Goal: Task Accomplishment & Management: Use online tool/utility

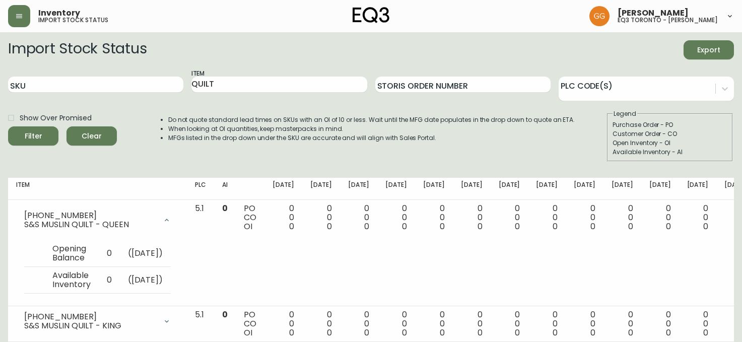
scroll to position [39, 0]
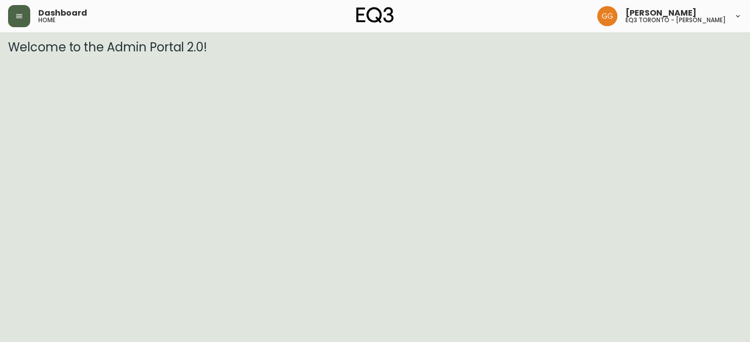
click at [30, 18] on button "button" at bounding box center [19, 16] width 22 height 22
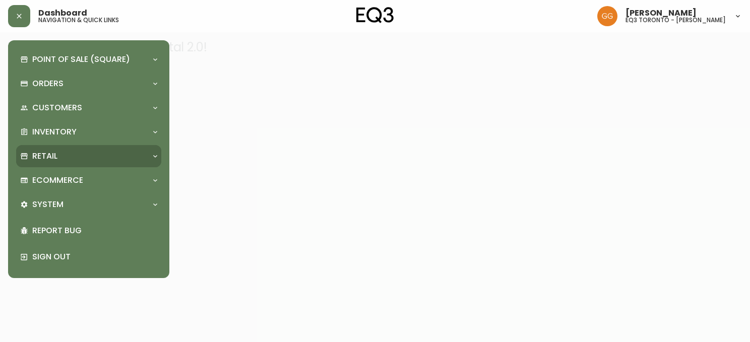
click at [61, 151] on div "Retail" at bounding box center [83, 156] width 127 height 11
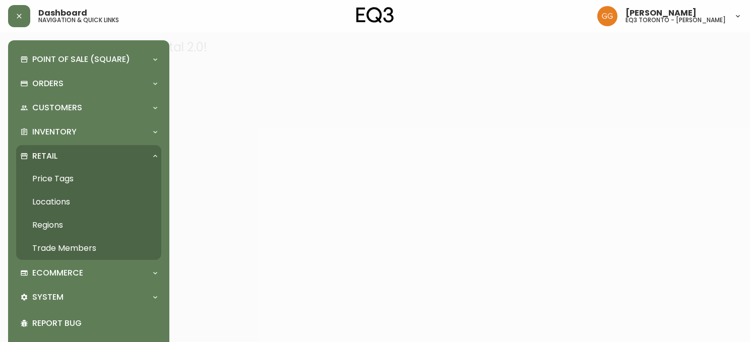
click at [66, 175] on link "Price Tags" at bounding box center [88, 178] width 145 height 23
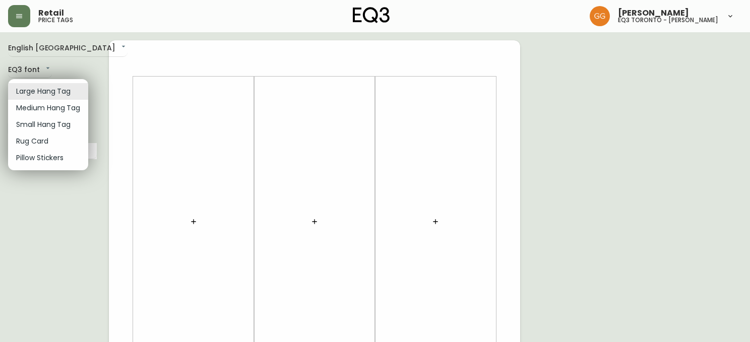
click at [58, 122] on li "Small Hang Tag" at bounding box center [48, 124] width 80 height 17
type input "small"
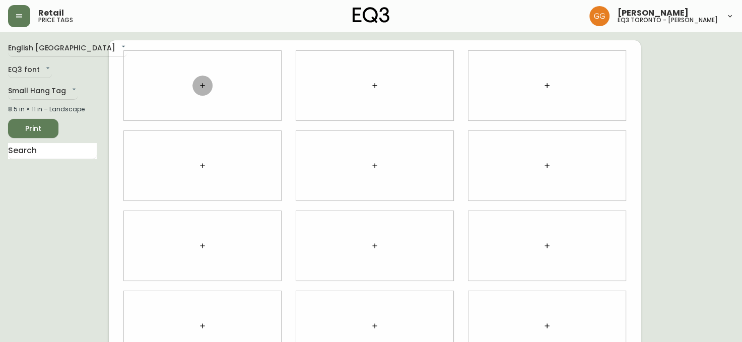
click at [202, 90] on button "button" at bounding box center [202, 86] width 20 height 20
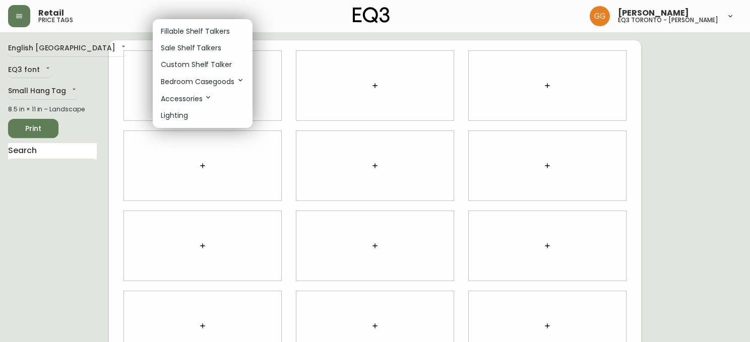
click at [208, 38] on li "Fillable Shelf Talkers" at bounding box center [203, 31] width 100 height 17
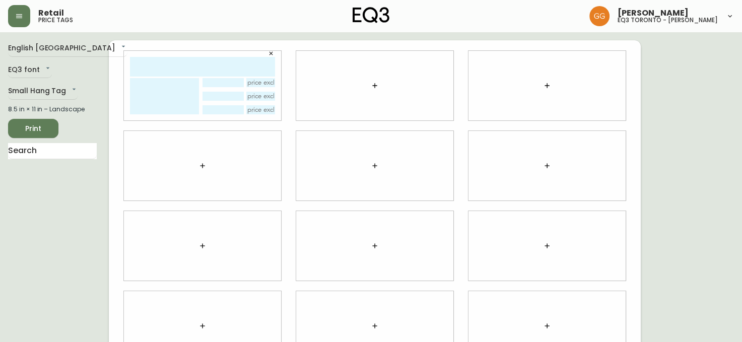
click at [157, 65] on input "text" at bounding box center [202, 67] width 145 height 20
type input "s&s muslin sham"
click at [171, 89] on textarea at bounding box center [164, 96] width 69 height 36
type textarea "s"
type textarea "S"
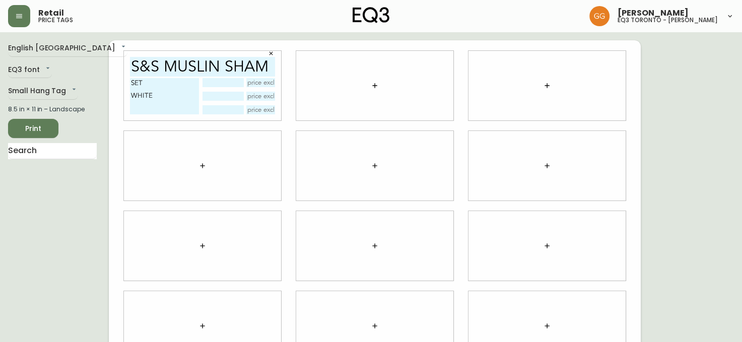
type textarea "SET WHITE"
click at [19, 273] on div "English Canada en_CA EQ3 font EQ3 Small Hang Tag small 8.5 in × 11 in – Landsca…" at bounding box center [58, 245] width 101 height 411
click at [234, 81] on input "text" at bounding box center [222, 82] width 41 height 9
type input "STANDARD"
click at [265, 82] on input "text" at bounding box center [260, 82] width 29 height 9
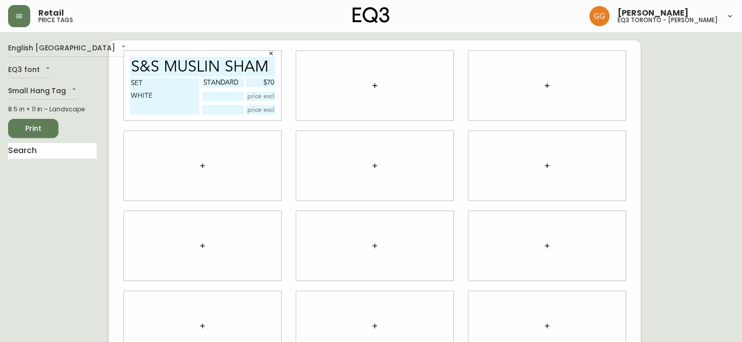
type input "$70"
click at [372, 80] on button "button" at bounding box center [375, 86] width 20 height 20
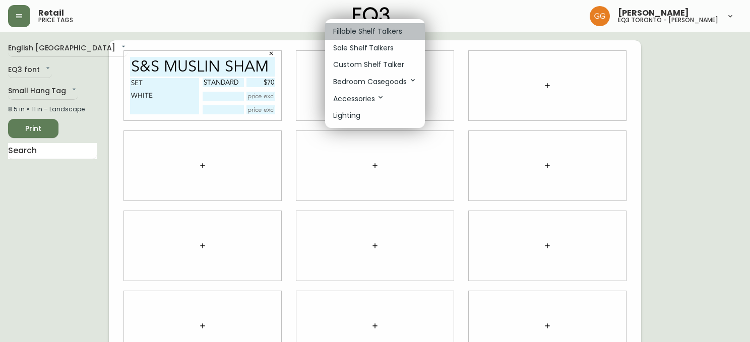
click at [361, 34] on p "Fillable Shelf Talkers" at bounding box center [367, 31] width 69 height 11
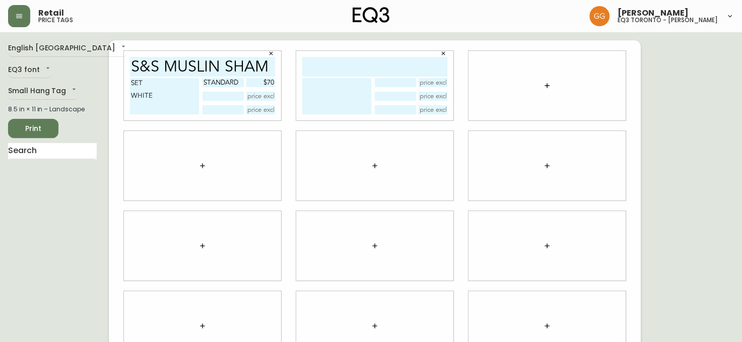
click at [362, 63] on input "text" at bounding box center [374, 67] width 145 height 20
type input "S&S FLAX LINEN"
click at [335, 95] on textarea at bounding box center [336, 96] width 69 height 36
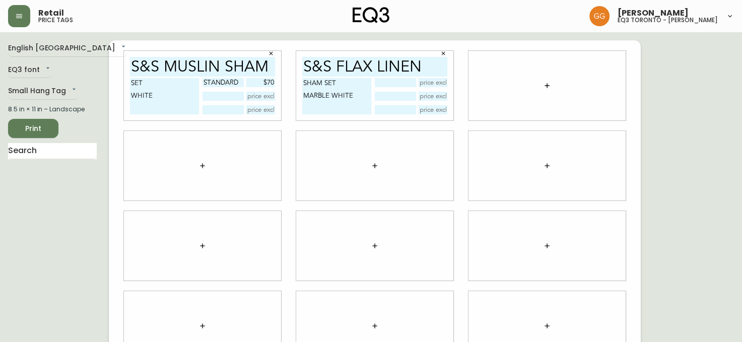
type textarea "SHAM SET MARBLE WHITE"
drag, startPoint x: 12, startPoint y: 223, endPoint x: 38, endPoint y: 213, distance: 27.4
click at [12, 223] on div "English Canada en_CA EQ3 font EQ3 Small Hang Tag small 8.5 in × 11 in – Landsca…" at bounding box center [58, 245] width 101 height 411
click at [396, 83] on input "text" at bounding box center [395, 82] width 41 height 9
type input "STANDARD"
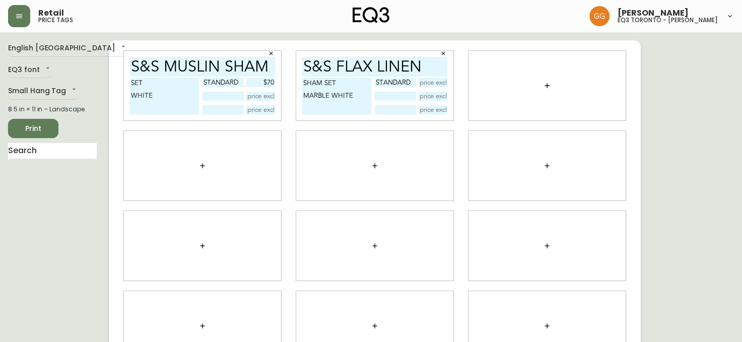
click at [436, 81] on input "text" at bounding box center [433, 82] width 29 height 9
type input "$85"
click at [27, 128] on span "Print" at bounding box center [33, 128] width 34 height 13
